Goal: Information Seeking & Learning: Learn about a topic

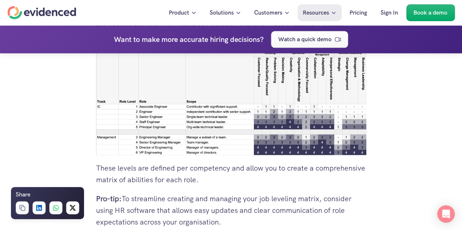
scroll to position [1764, 0]
click at [188, 102] on img at bounding box center [231, 100] width 270 height 111
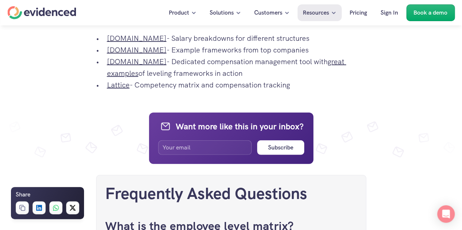
scroll to position [2397, 0]
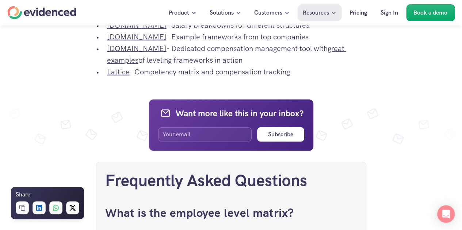
click at [127, 51] on div "Want to make more accurate hiring decisions? Watch a quick demo" at bounding box center [231, 40] width 462 height 28
click at [134, 48] on div "Want to make more accurate hiring decisions? Watch a quick demo" at bounding box center [231, 40] width 462 height 28
drag, startPoint x: 162, startPoint y: 51, endPoint x: 110, endPoint y: 48, distance: 51.6
click at [110, 48] on div "Want to make more accurate hiring decisions? Watch a quick demo" at bounding box center [231, 40] width 462 height 28
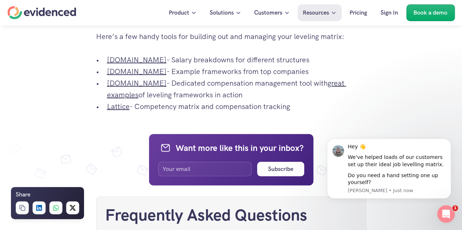
scroll to position [2362, 0]
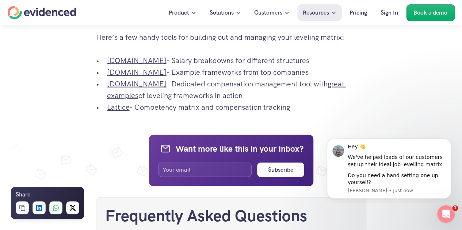
click at [157, 78] on p "[DOMAIN_NAME] - Example frameworks from top companies" at bounding box center [236, 72] width 259 height 12
click at [151, 77] on link "[DOMAIN_NAME]" at bounding box center [137, 72] width 60 height 9
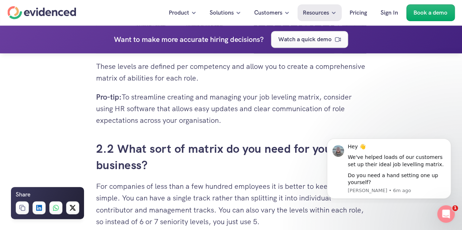
scroll to position [1866, 0]
click at [447, 141] on button "Dismiss notification" at bounding box center [448, 140] width 9 height 9
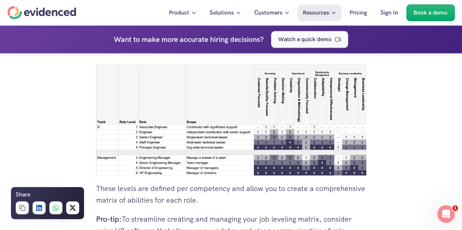
scroll to position [1747, 0]
